Goal: Task Accomplishment & Management: Use online tool/utility

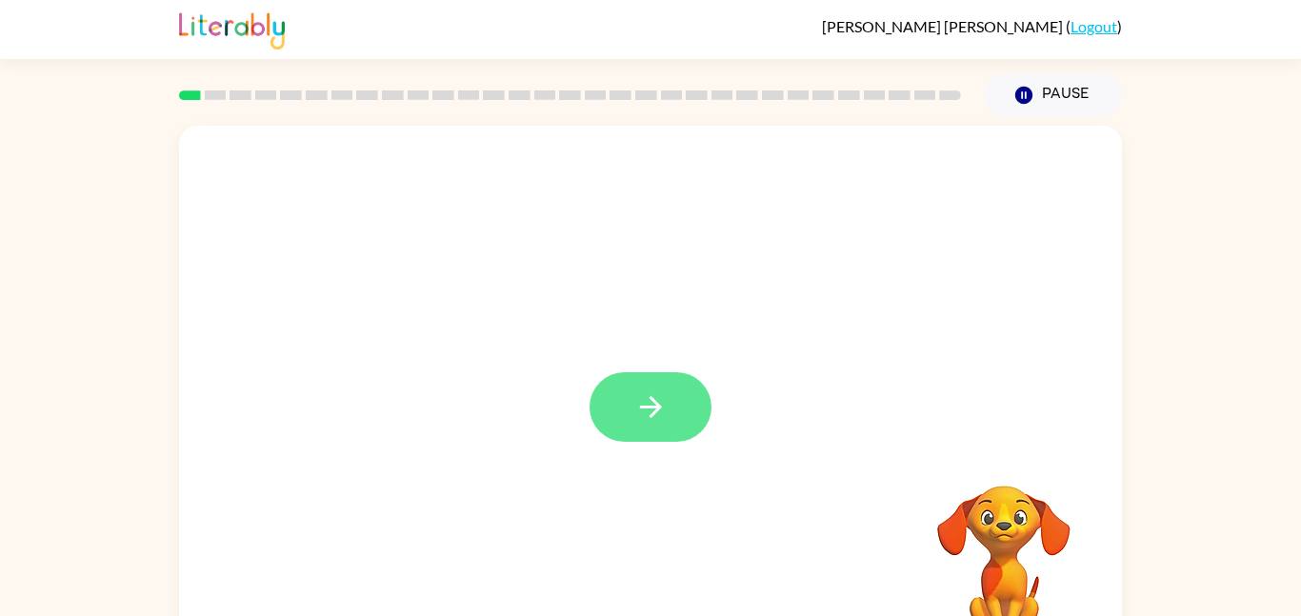
click at [663, 423] on icon "button" at bounding box center [650, 406] width 33 height 33
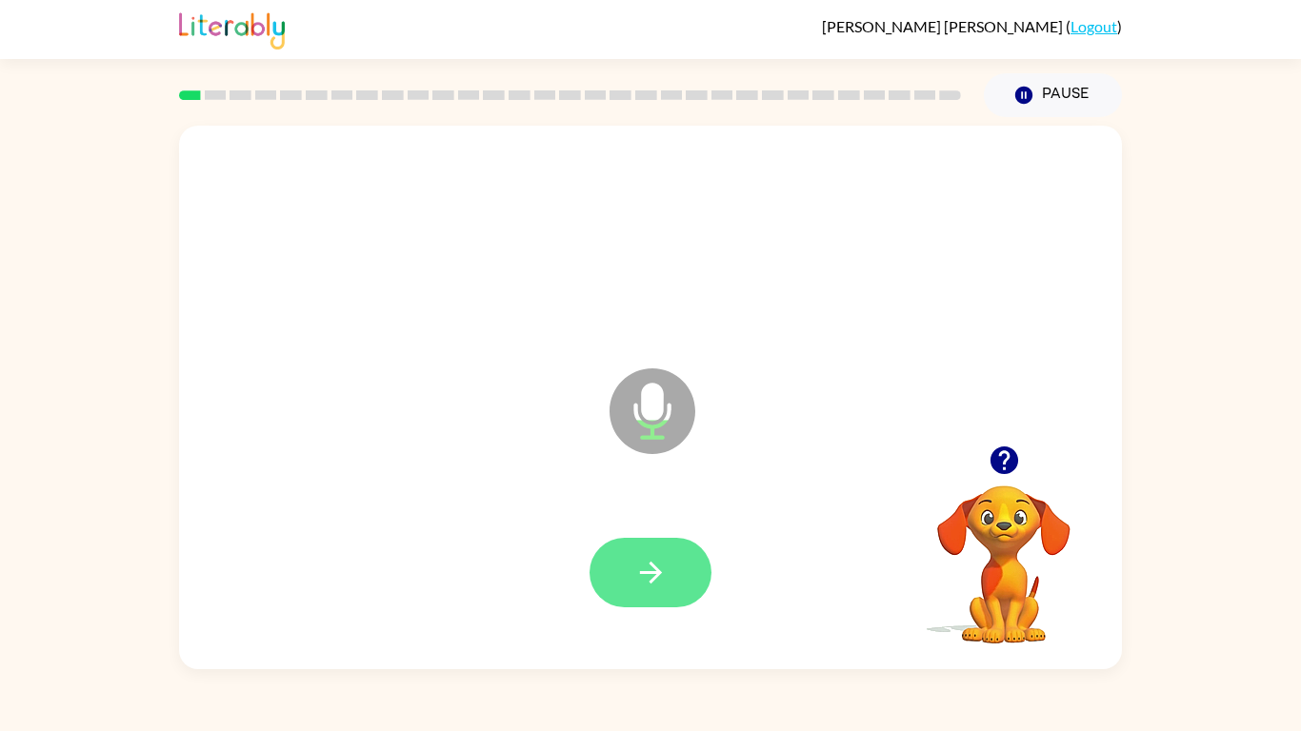
click at [643, 570] on icon "button" at bounding box center [650, 572] width 33 height 33
click at [695, 591] on button "button" at bounding box center [651, 573] width 122 height 70
click at [662, 573] on icon "button" at bounding box center [650, 572] width 33 height 33
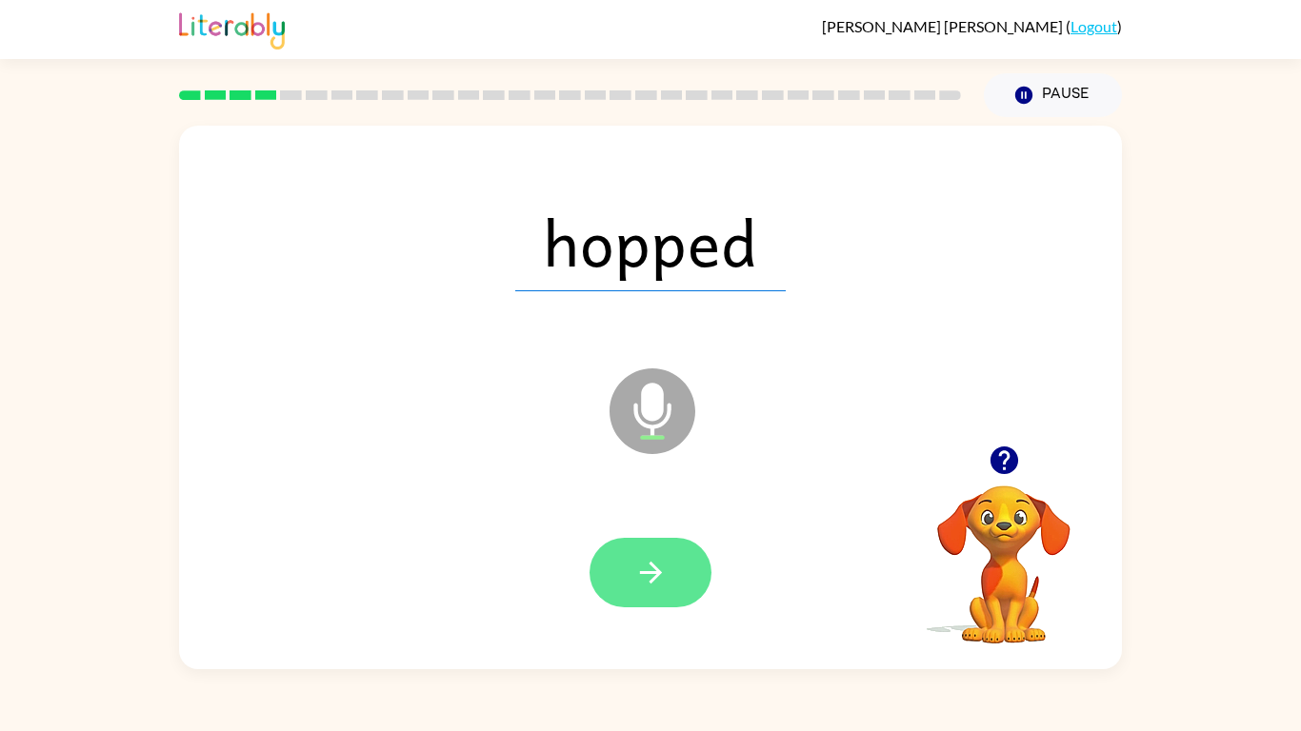
click at [707, 563] on button "button" at bounding box center [651, 573] width 122 height 70
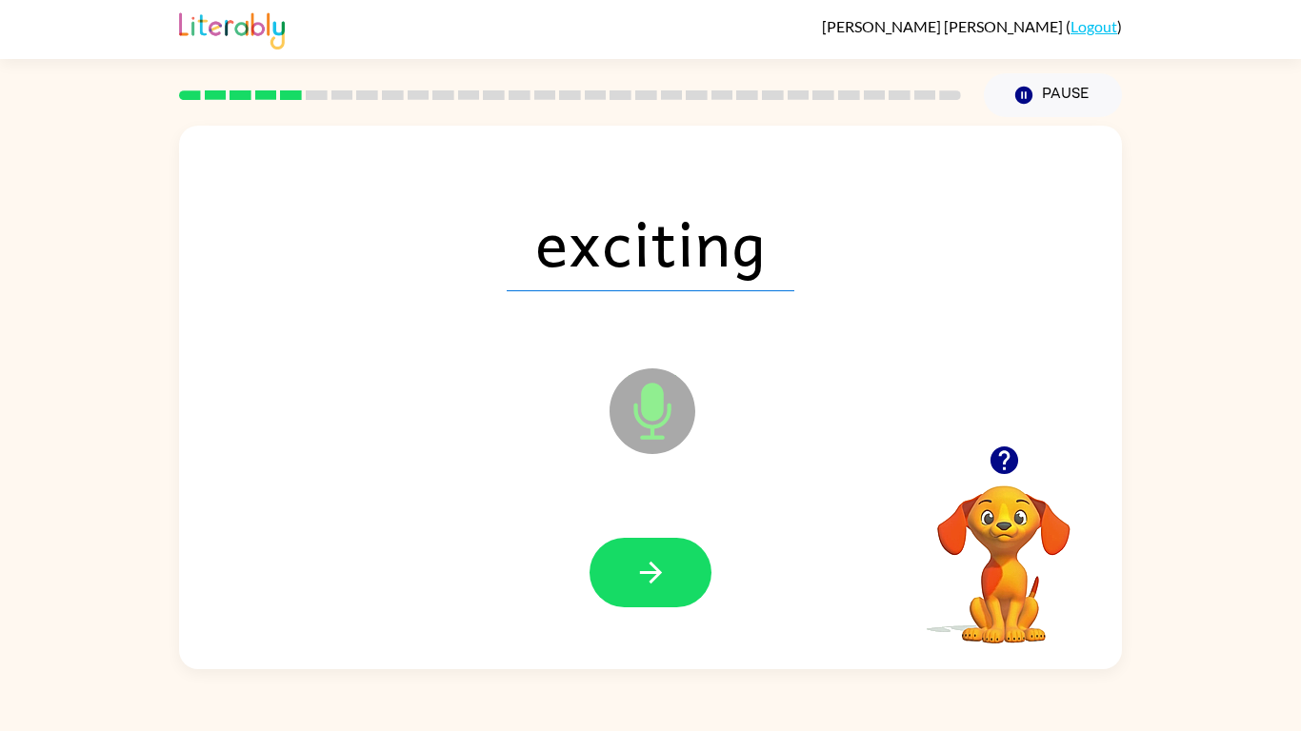
click at [712, 615] on div "exciting Microphone The Microphone is here when it is your turn to talk" at bounding box center [650, 398] width 943 height 544
click at [691, 575] on button "button" at bounding box center [651, 573] width 122 height 70
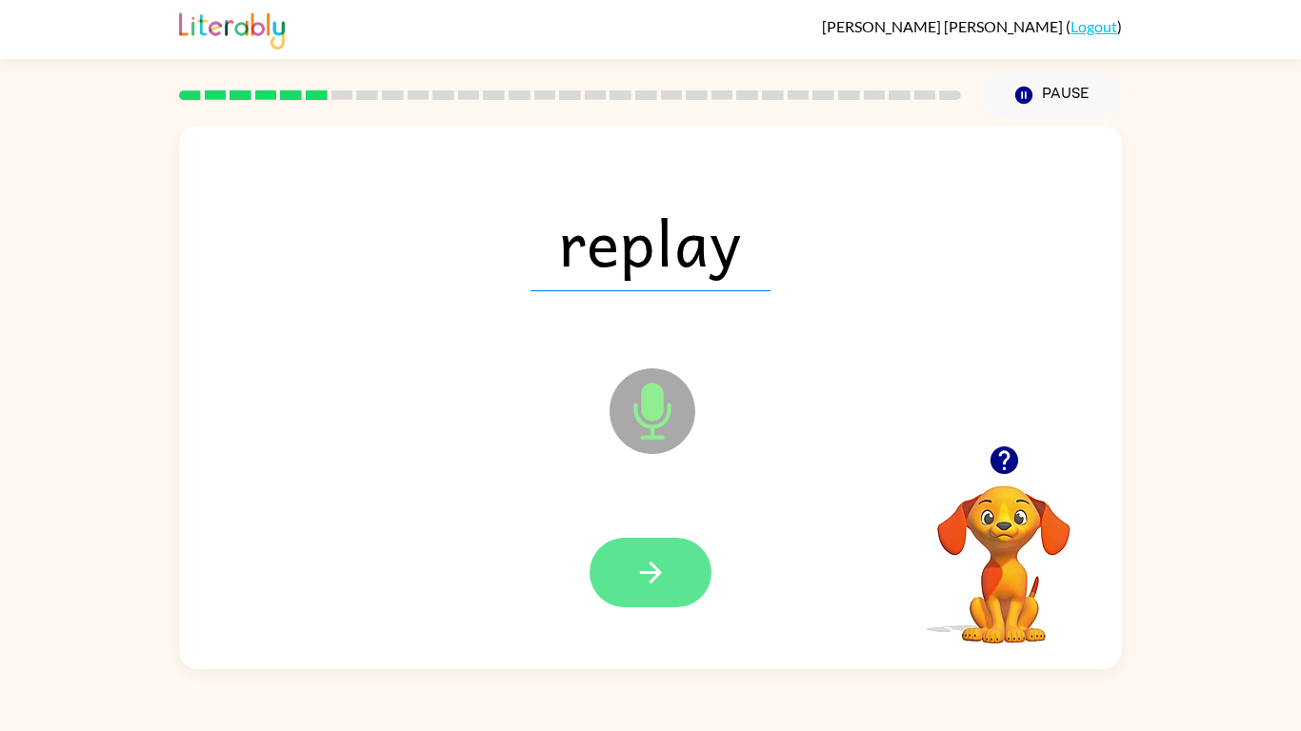
click at [675, 573] on button "button" at bounding box center [651, 573] width 122 height 70
click at [628, 567] on button "button" at bounding box center [651, 573] width 122 height 70
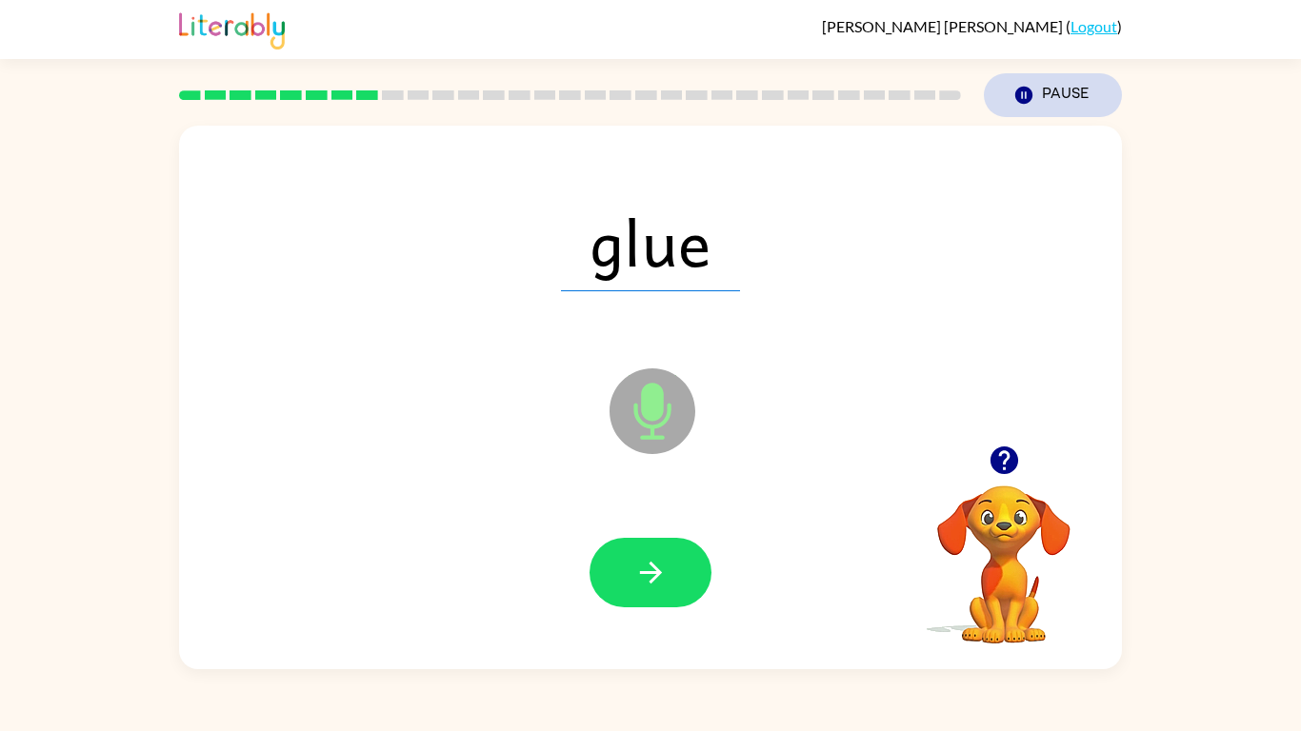
click at [1059, 104] on button "Pause Pause" at bounding box center [1053, 95] width 138 height 44
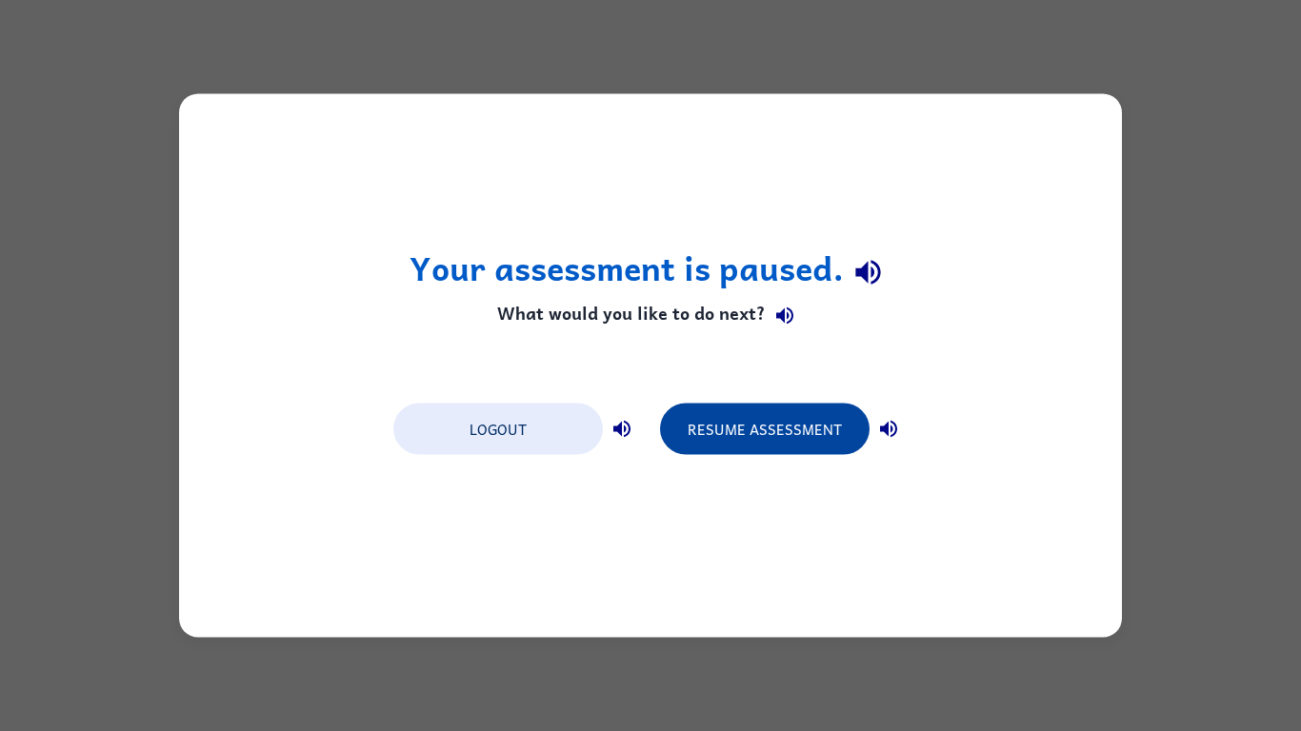
click at [739, 447] on button "Resume Assessment" at bounding box center [765, 429] width 210 height 51
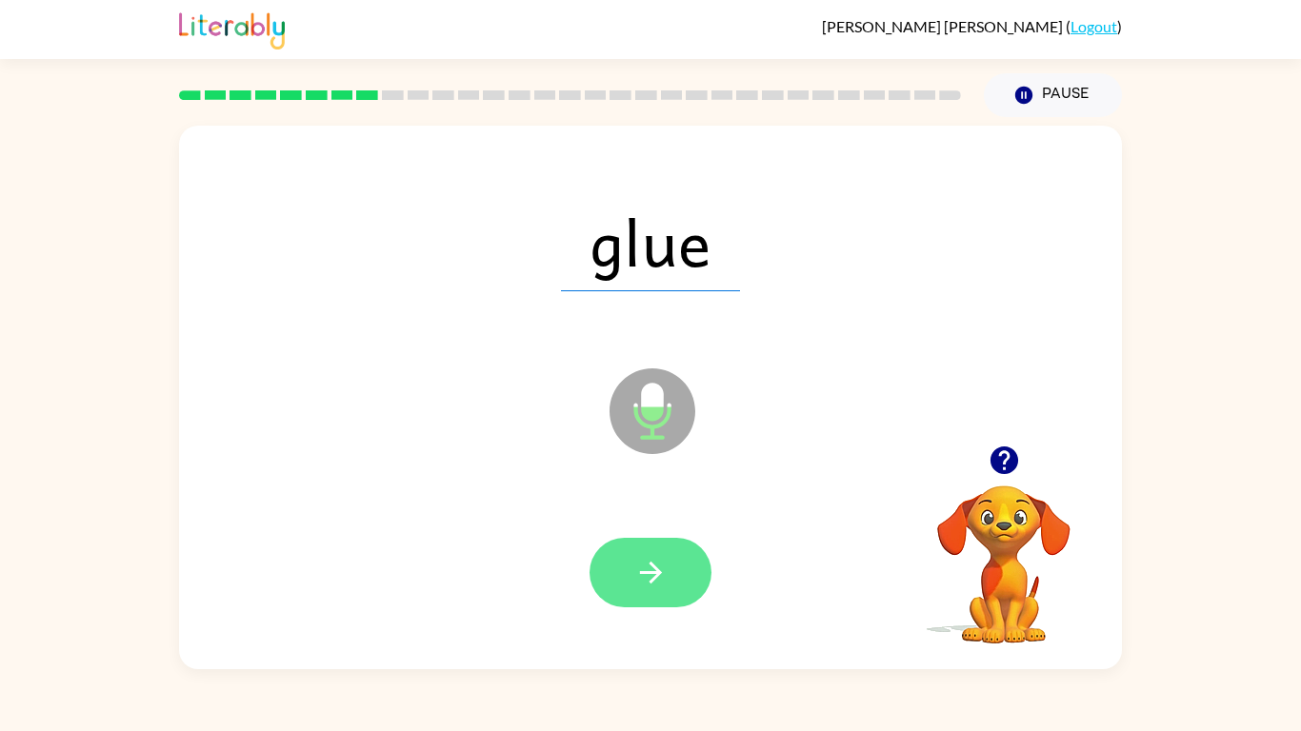
click at [607, 562] on button "button" at bounding box center [651, 573] width 122 height 70
click at [655, 594] on button "button" at bounding box center [651, 573] width 122 height 70
click at [650, 560] on icon "button" at bounding box center [650, 572] width 33 height 33
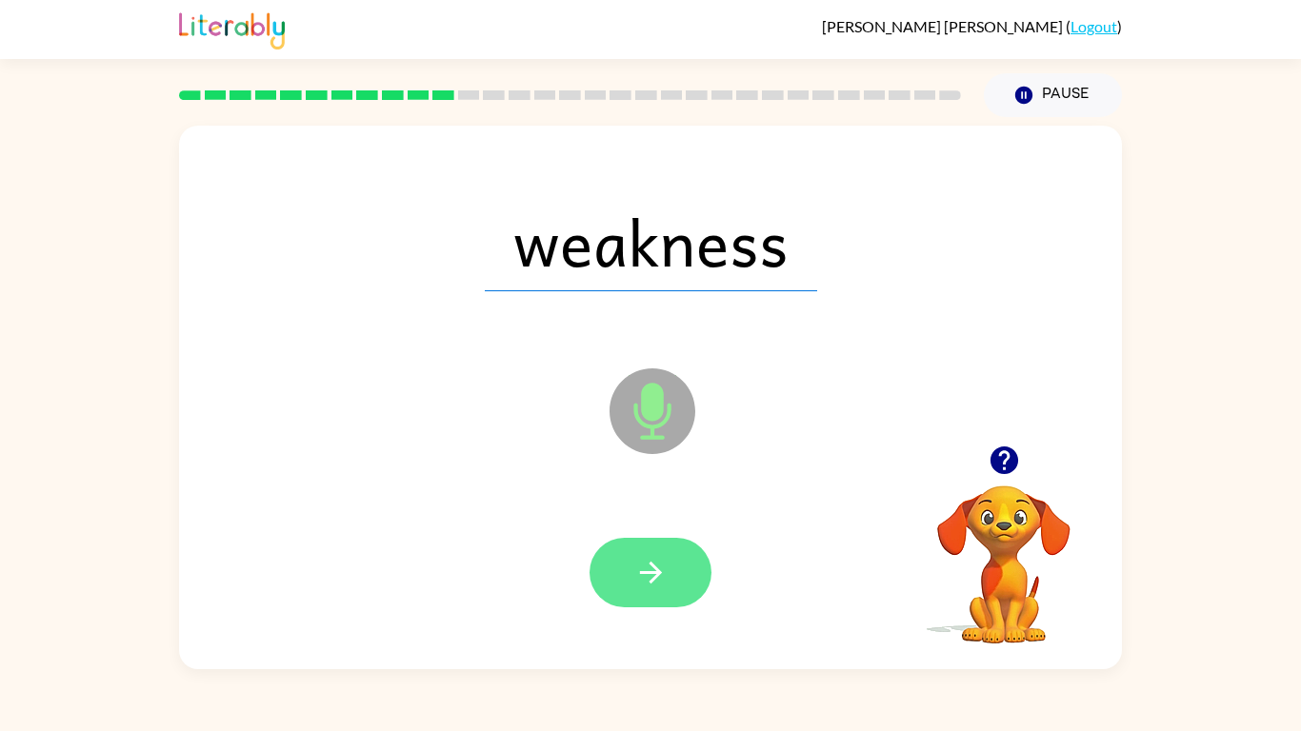
click at [608, 586] on button "button" at bounding box center [651, 573] width 122 height 70
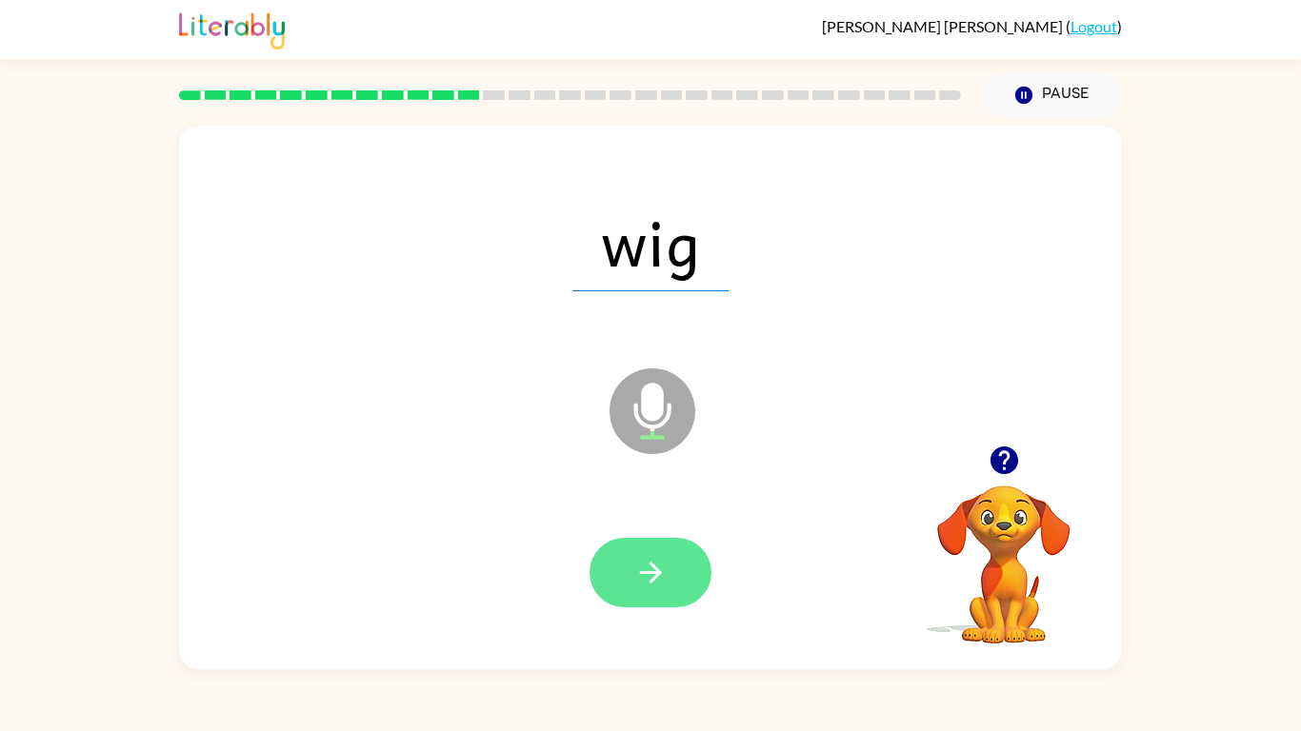
click at [602, 557] on button "button" at bounding box center [651, 573] width 122 height 70
click at [663, 568] on icon "button" at bounding box center [650, 572] width 33 height 33
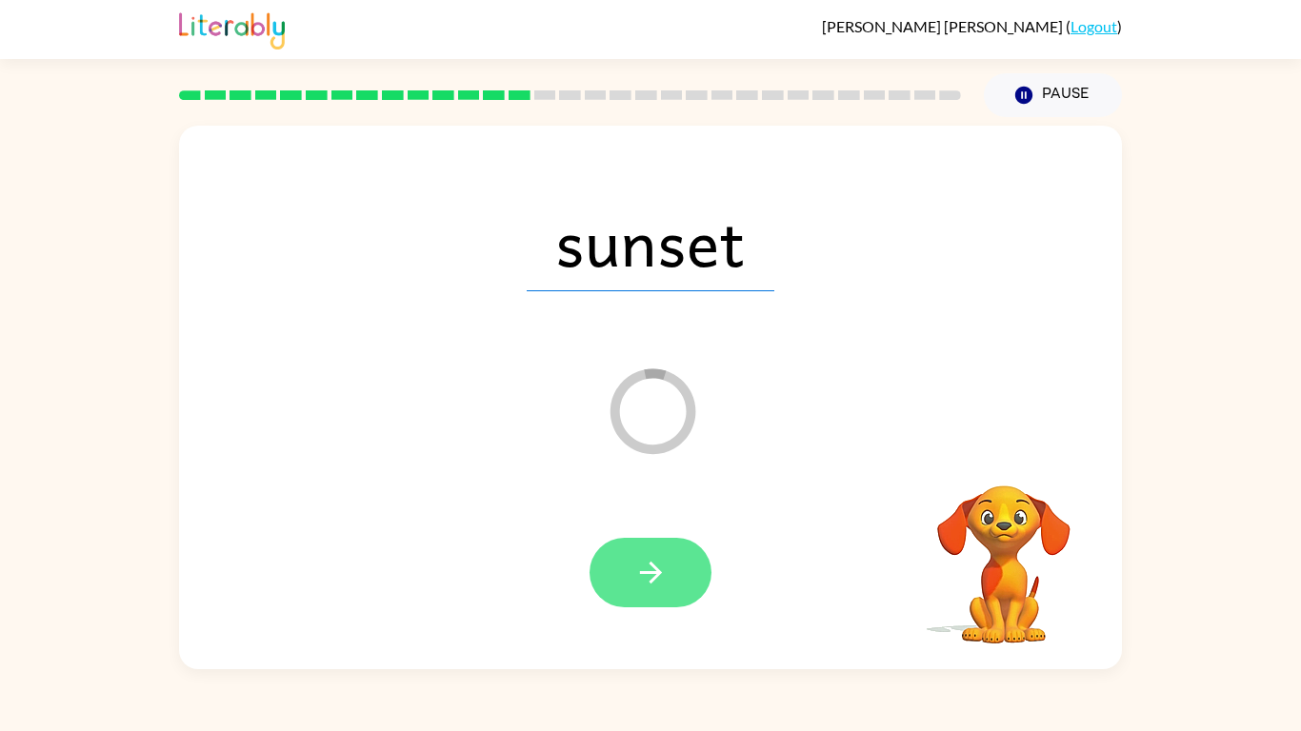
click at [673, 579] on button "button" at bounding box center [651, 573] width 122 height 70
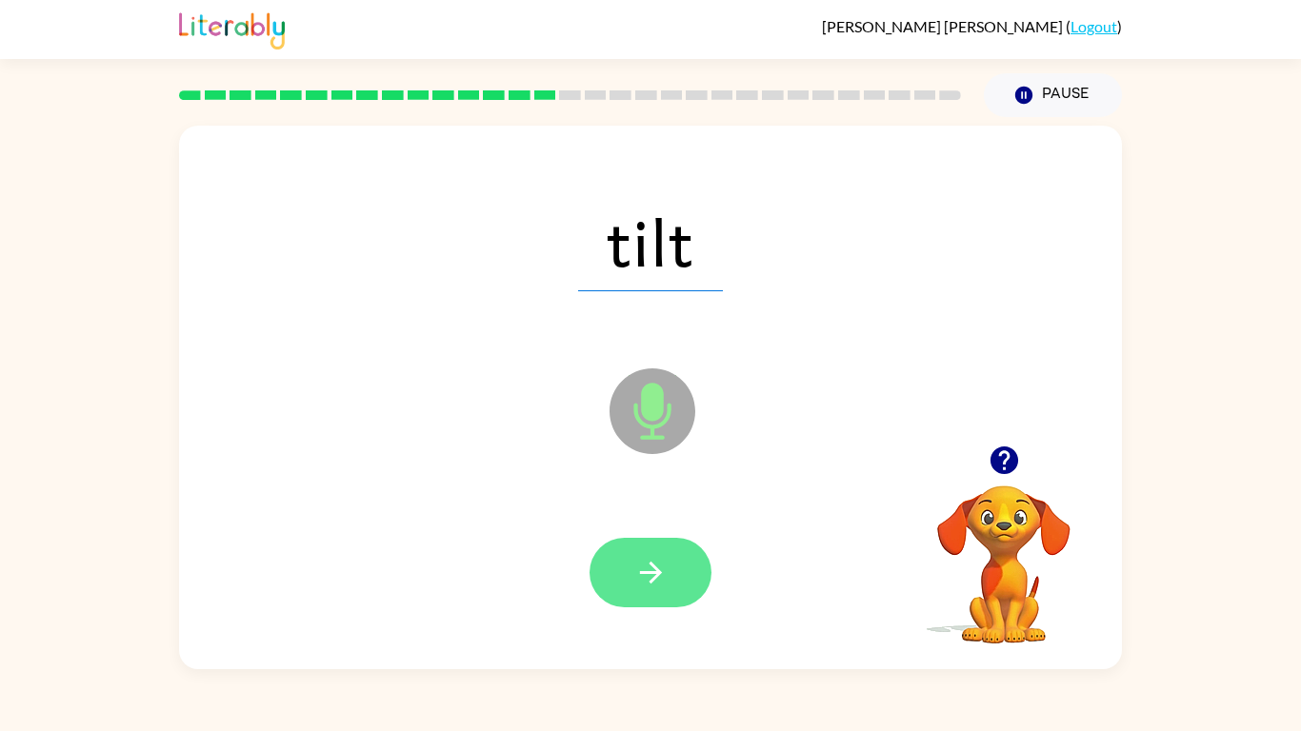
click at [666, 570] on icon "button" at bounding box center [650, 572] width 33 height 33
click at [693, 548] on button "button" at bounding box center [651, 573] width 122 height 70
click at [670, 580] on button "button" at bounding box center [651, 573] width 122 height 70
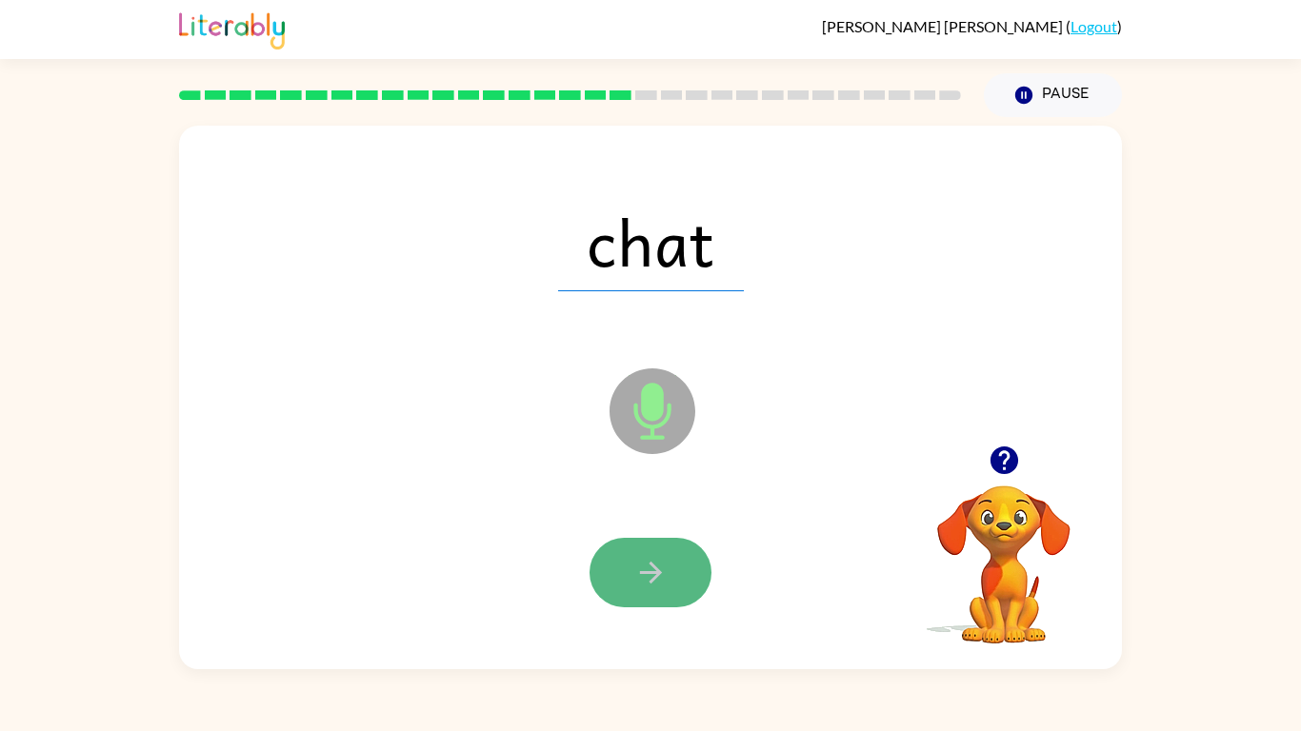
click at [645, 574] on icon "button" at bounding box center [650, 572] width 33 height 33
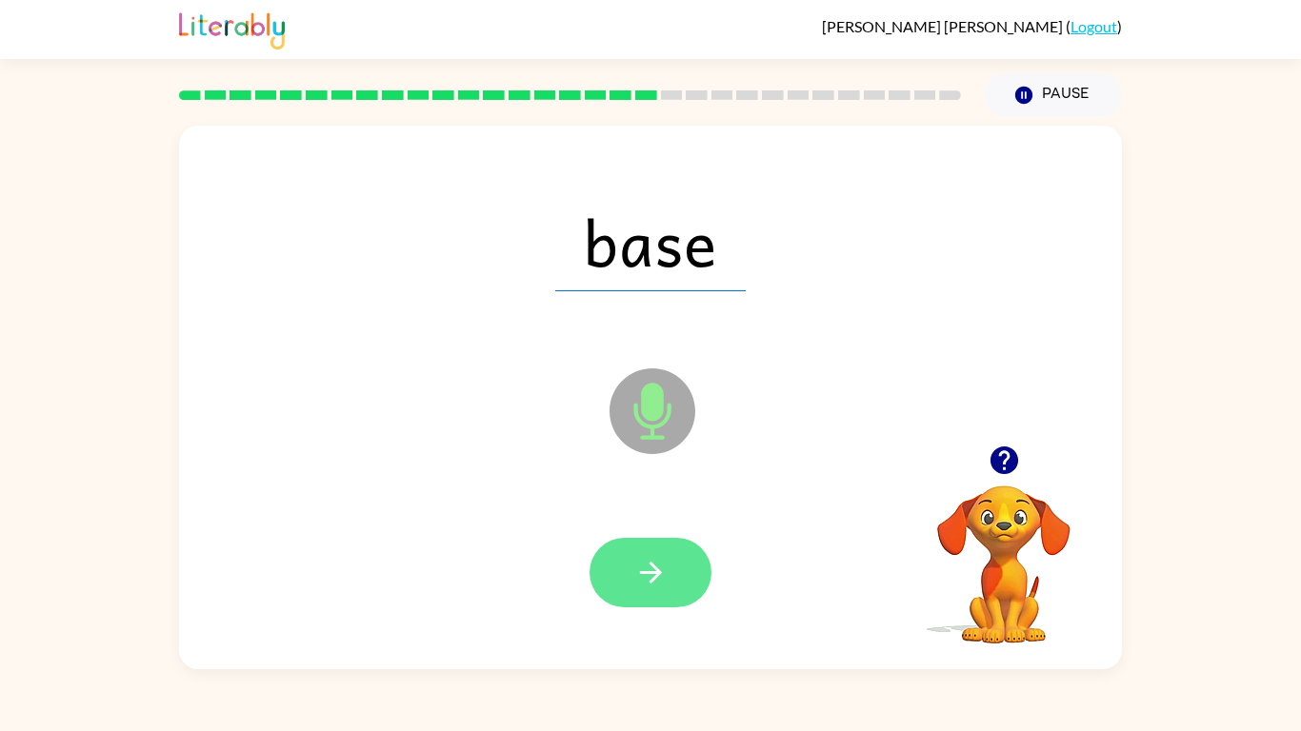
click at [649, 589] on icon "button" at bounding box center [650, 572] width 33 height 33
click at [655, 589] on icon "button" at bounding box center [650, 572] width 33 height 33
click at [664, 598] on button "button" at bounding box center [651, 573] width 122 height 70
click at [639, 561] on icon "button" at bounding box center [650, 572] width 33 height 33
click at [631, 558] on button "button" at bounding box center [651, 573] width 122 height 70
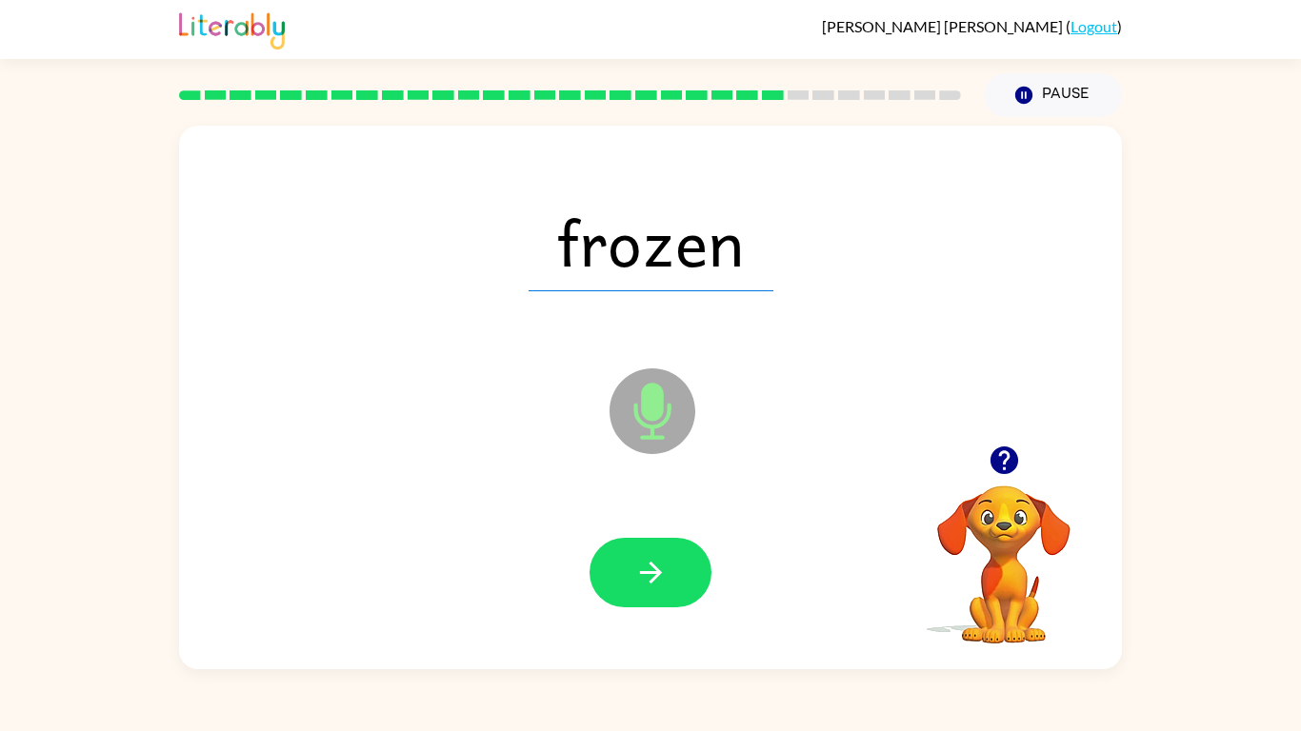
click at [631, 558] on button "button" at bounding box center [651, 573] width 122 height 70
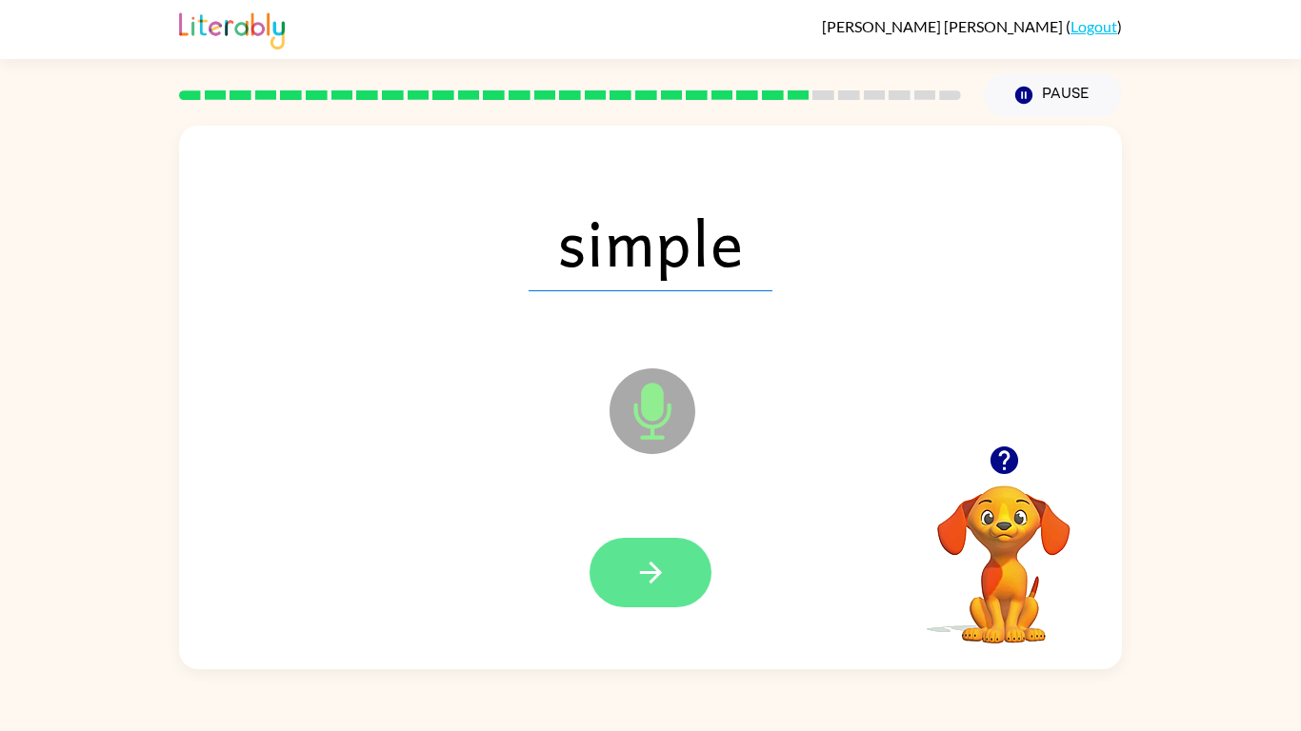
click at [647, 571] on icon "button" at bounding box center [650, 573] width 22 height 22
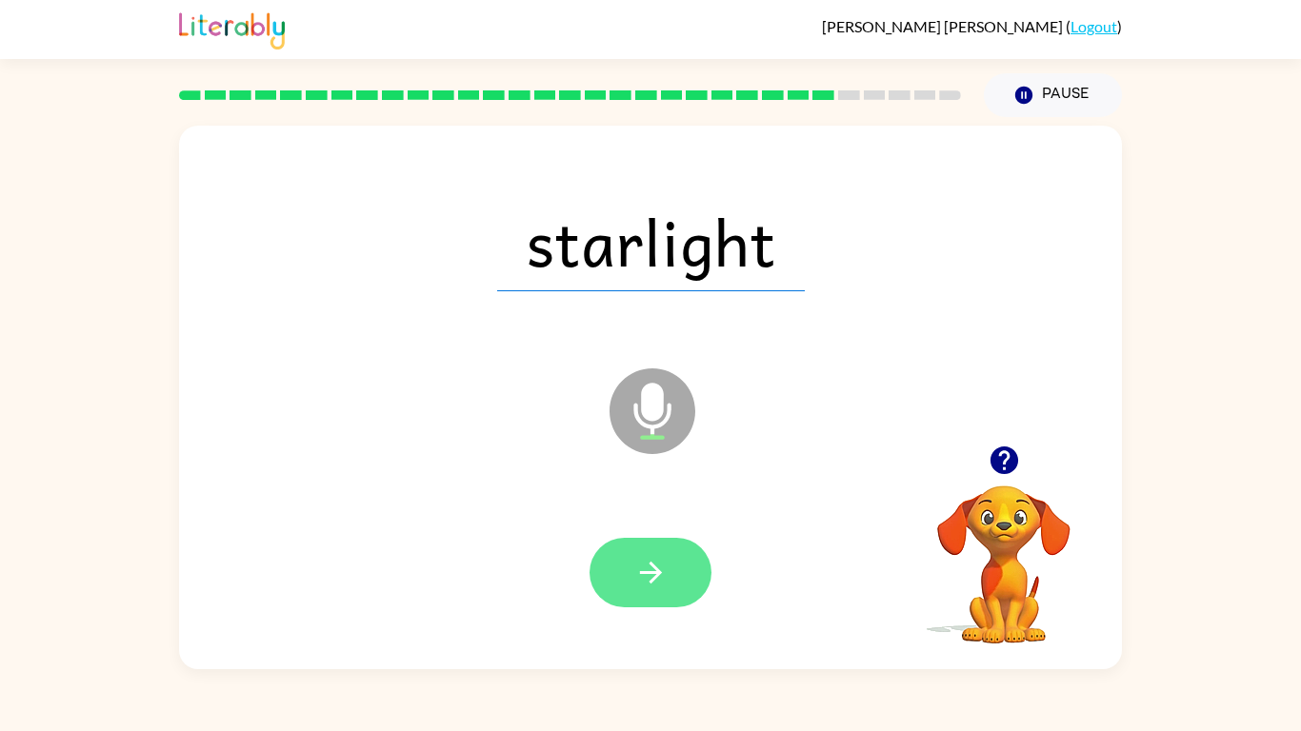
click at [648, 571] on icon "button" at bounding box center [650, 573] width 22 height 22
click at [653, 574] on icon "button" at bounding box center [650, 572] width 33 height 33
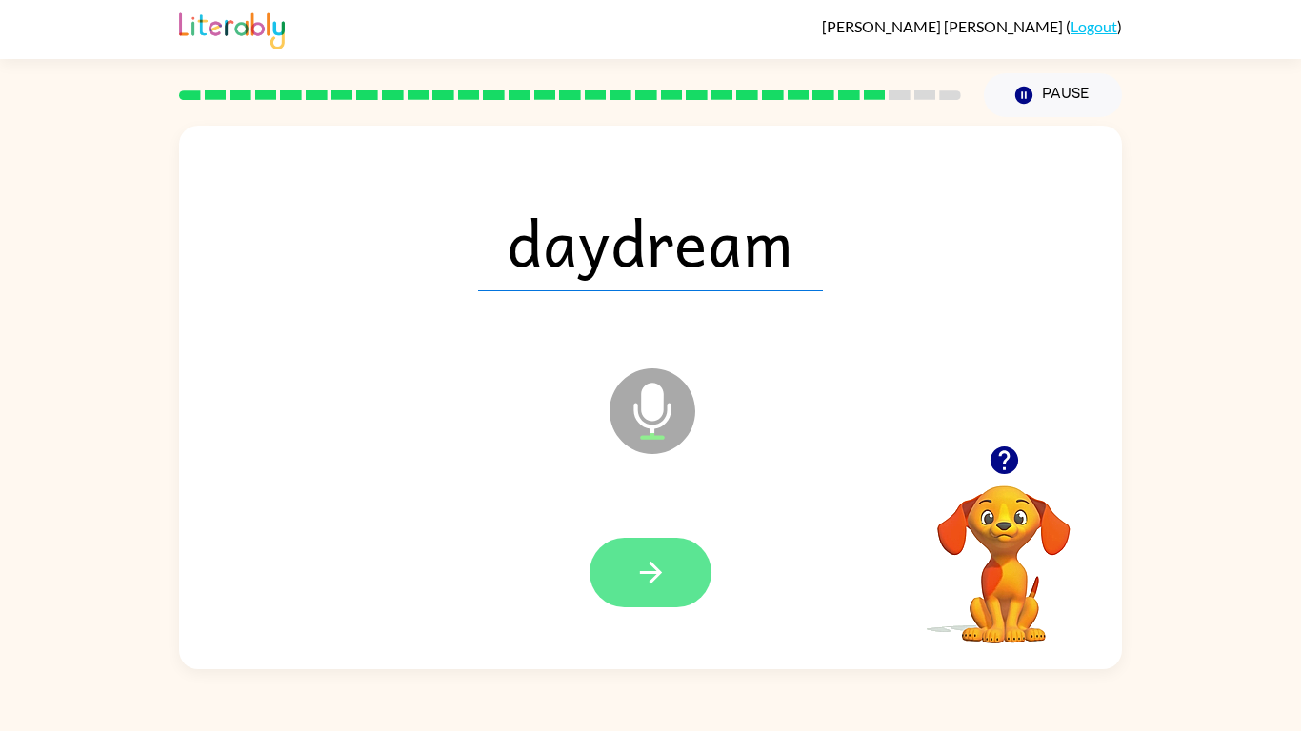
click at [657, 571] on icon "button" at bounding box center [650, 573] width 22 height 22
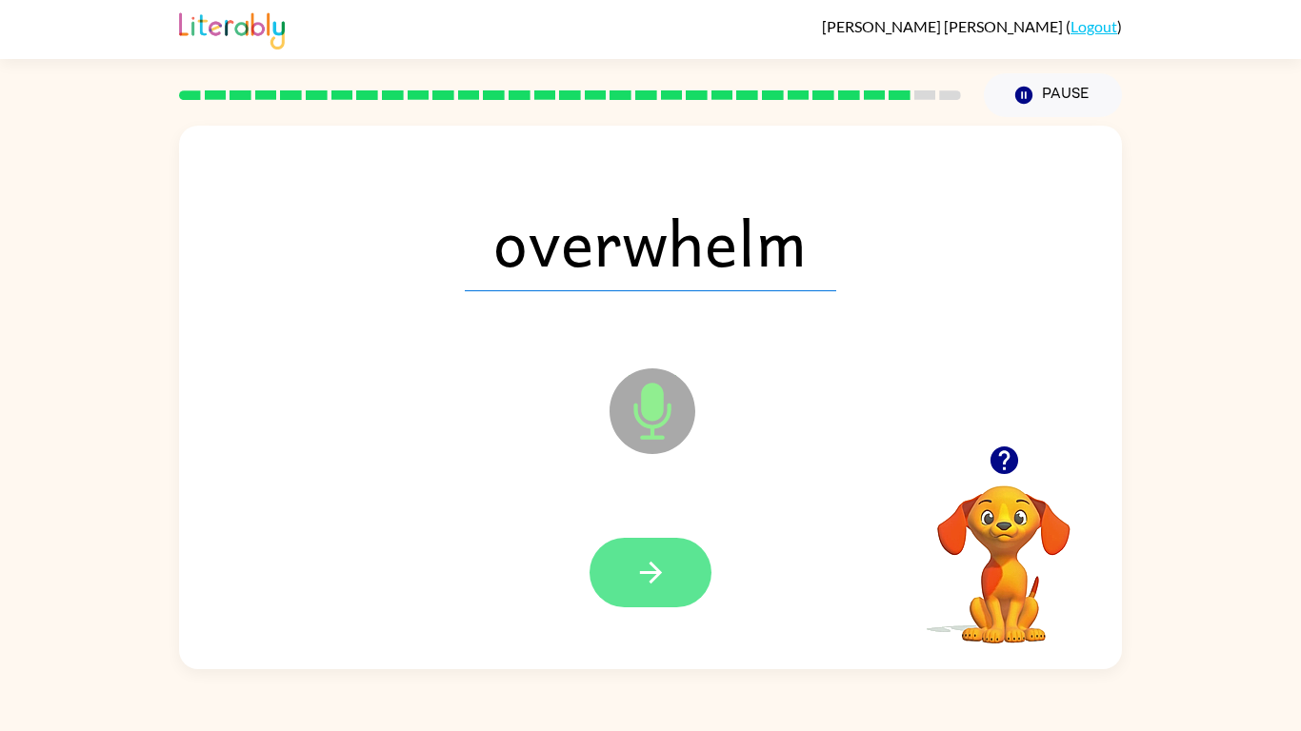
click at [673, 586] on button "button" at bounding box center [651, 573] width 122 height 70
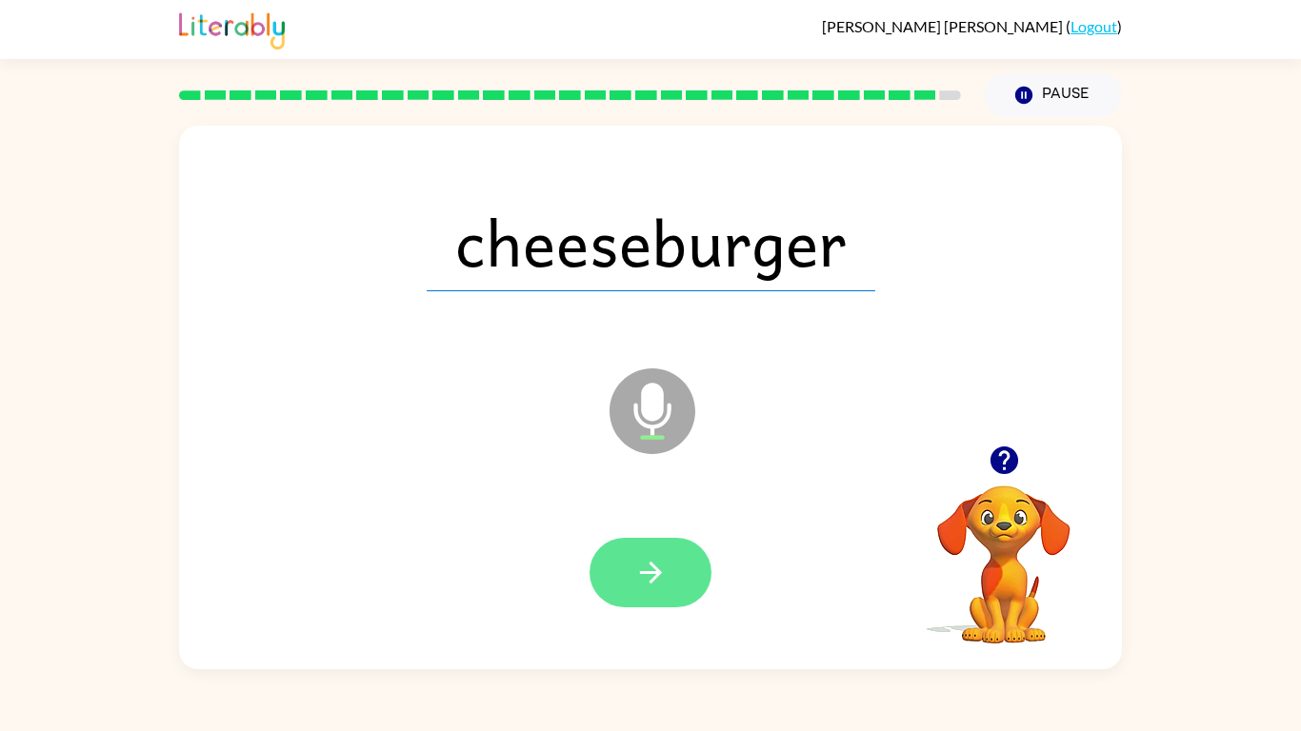
click at [623, 585] on button "button" at bounding box center [651, 573] width 122 height 70
